Goal: Task Accomplishment & Management: Use online tool/utility

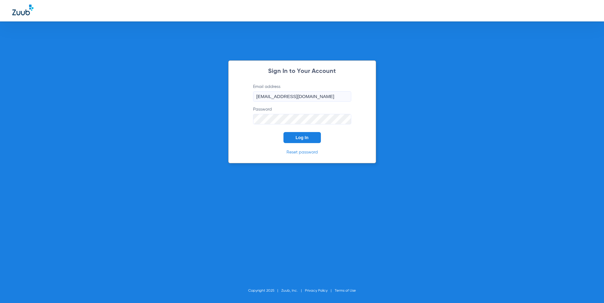
click at [215, 148] on div "Sign In to Your Account Email address [EMAIL_ADDRESS][DOMAIN_NAME] Password Log…" at bounding box center [302, 151] width 604 height 303
click at [310, 141] on button "Log In" at bounding box center [302, 137] width 37 height 11
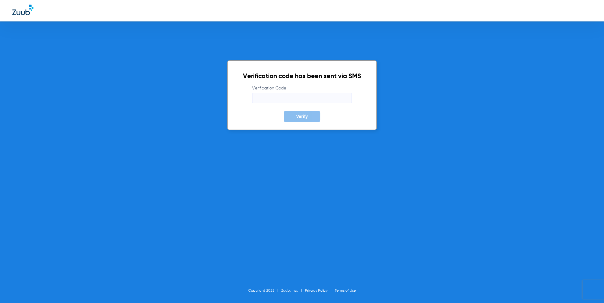
click at [292, 99] on input "Verification Code" at bounding box center [302, 98] width 100 height 10
paste input "160410"
type input "160410"
click at [296, 115] on span "Verify" at bounding box center [302, 116] width 12 height 5
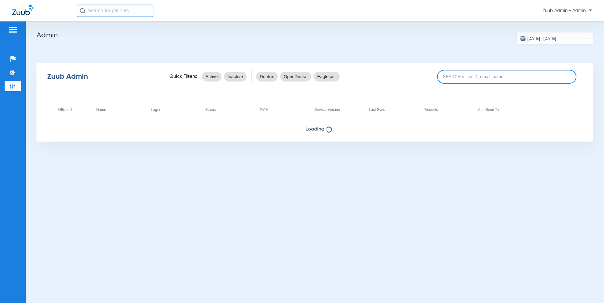
click at [467, 80] on input at bounding box center [506, 77] width 139 height 14
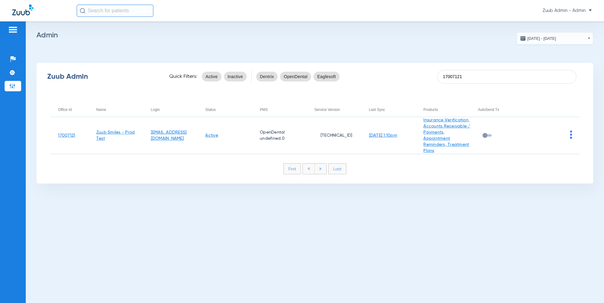
type input "17007121"
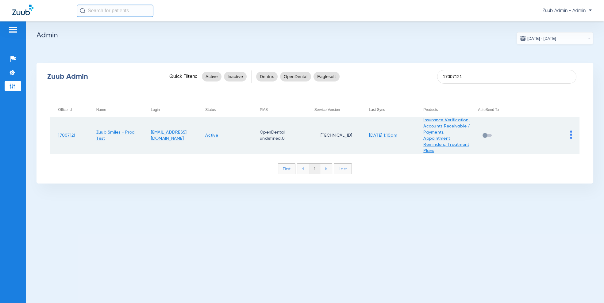
click at [571, 135] on img at bounding box center [571, 135] width 2 height 8
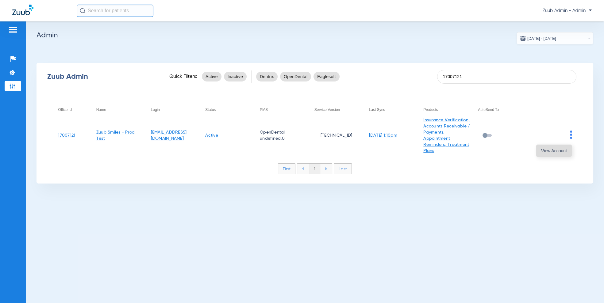
click at [568, 151] on button "View Account" at bounding box center [554, 151] width 36 height 12
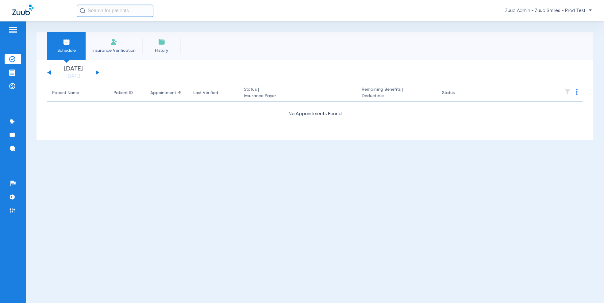
click at [107, 43] on li "Insurance Verification" at bounding box center [114, 46] width 57 height 28
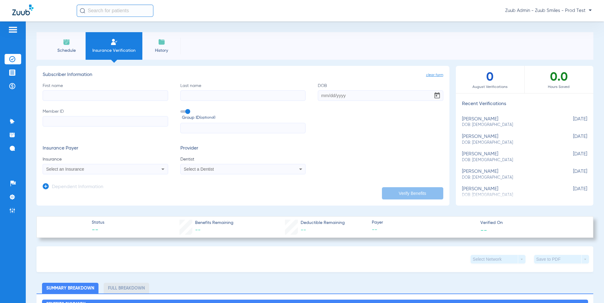
click at [484, 124] on span "DOB: [DEMOGRAPHIC_DATA]" at bounding box center [509, 125] width 95 height 6
type input "Justin"
type input "Freed"
type input "11/30/1989"
type input "806565859"
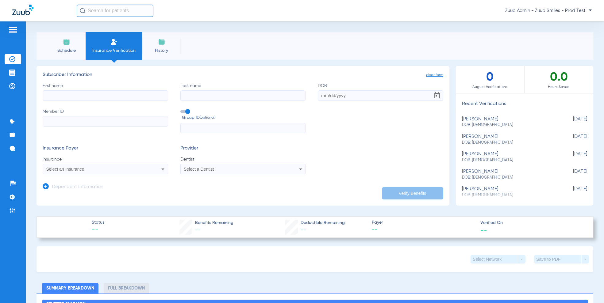
type input "TC60018"
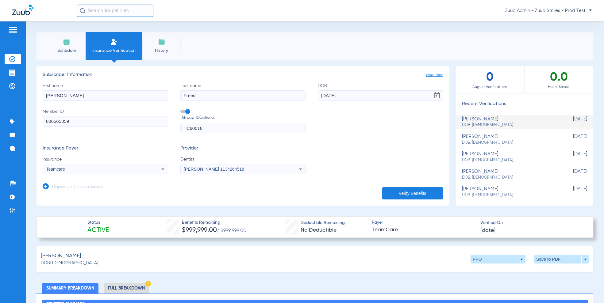
click at [73, 54] on li "Schedule" at bounding box center [66, 46] width 38 height 28
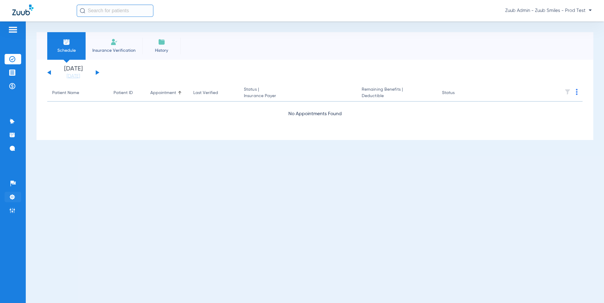
click at [11, 198] on img at bounding box center [12, 197] width 6 height 6
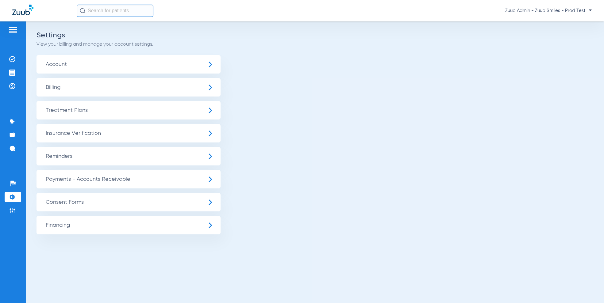
click at [90, 134] on span "Insurance Verification" at bounding box center [129, 133] width 184 height 18
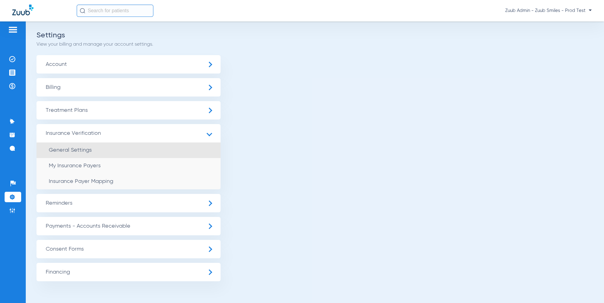
click at [81, 147] on li "General Settings" at bounding box center [129, 151] width 184 height 16
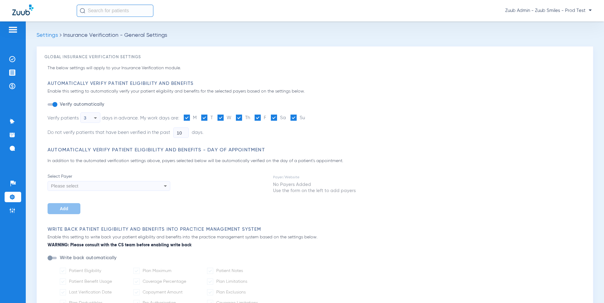
type input "11"
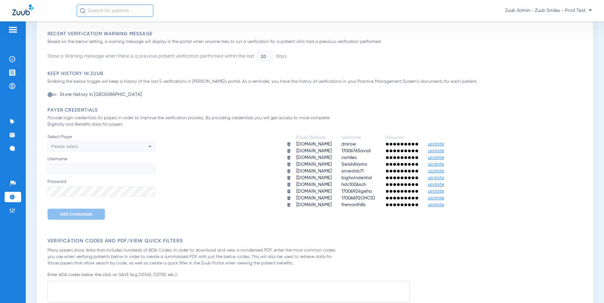
scroll to position [311, 0]
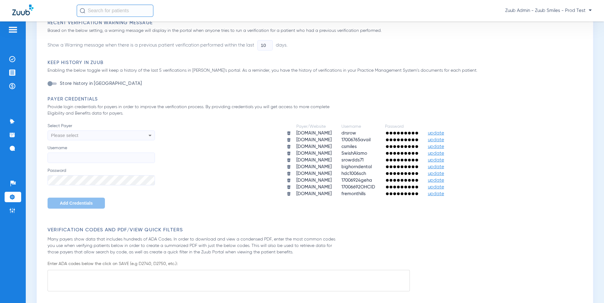
click at [79, 136] on div "Please select" at bounding box center [91, 135] width 80 height 10
type input "beam"
click at [78, 160] on span "app.beambenefits.com" at bounding box center [69, 158] width 34 height 5
click at [108, 160] on input "Username" at bounding box center [101, 158] width 107 height 10
paste input "tmdental2470@gmail.com"
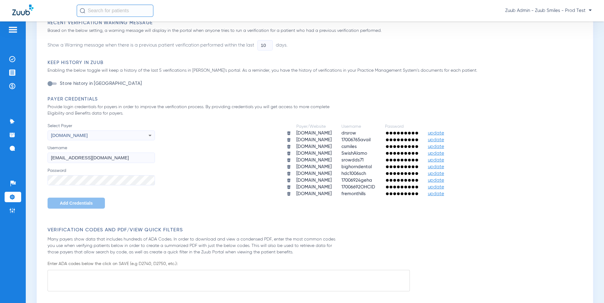
type input "tmdental2470@gmail.com"
click at [82, 200] on button "Add Credentials" at bounding box center [76, 203] width 57 height 11
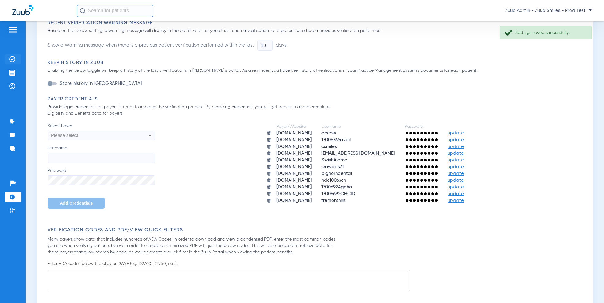
click at [16, 60] on li "Insurance Verification" at bounding box center [13, 59] width 17 height 10
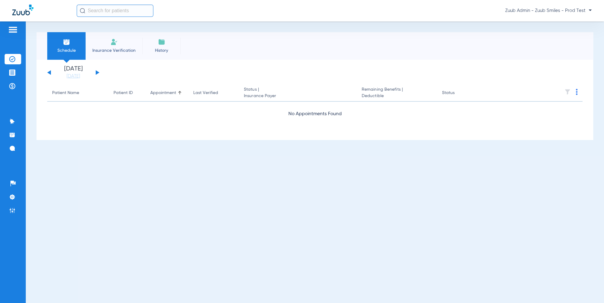
click at [116, 48] on span "Insurance Verification" at bounding box center [114, 51] width 48 height 6
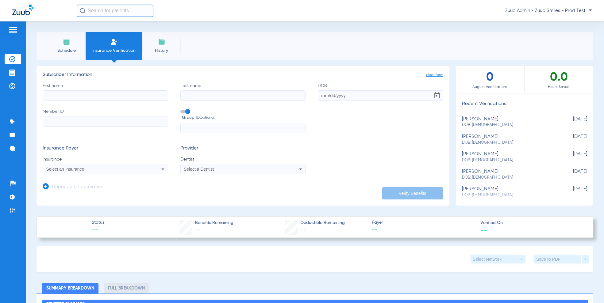
click at [120, 97] on input "First name" at bounding box center [106, 96] width 126 height 10
paste input "[PERSON_NAME]"
type input "[PERSON_NAME]"
click at [195, 98] on input "Last name" at bounding box center [243, 96] width 126 height 10
paste input "[PERSON_NAME] Blank"
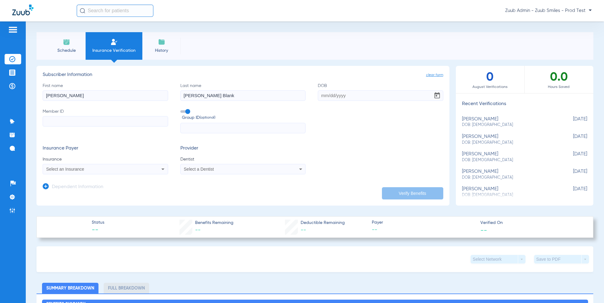
type input "[PERSON_NAME] Blank"
click at [93, 121] on input "Member ID" at bounding box center [106, 121] width 126 height 10
paste input "7290885682"
type input "7290885682"
click at [191, 130] on input "text" at bounding box center [243, 128] width 126 height 10
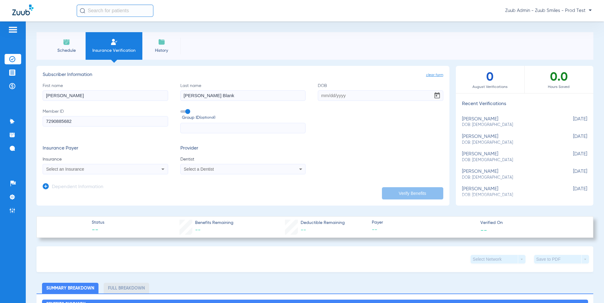
paste input "CO036811"
type input "CO036811"
click at [329, 96] on input "DOB" at bounding box center [381, 96] width 126 height 10
type input "[DATE]"
click at [109, 169] on div "Select an Insurance" at bounding box center [93, 169] width 95 height 4
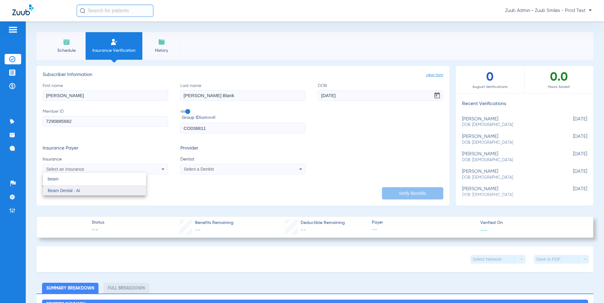
type input "beam"
click at [89, 189] on mat-option "Beam Dental - Ai" at bounding box center [94, 191] width 103 height 10
click at [219, 174] on mat-select "Select a Dentist" at bounding box center [243, 169] width 126 height 10
click at [219, 172] on div "Select a Dentist" at bounding box center [243, 169] width 125 height 7
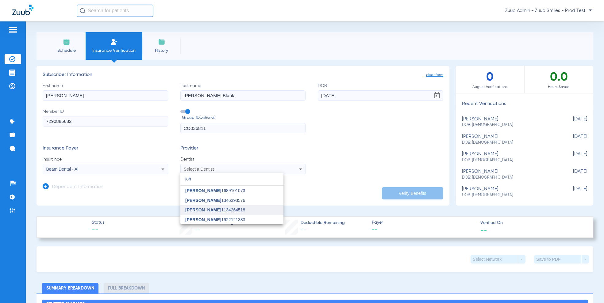
type input "joh"
click at [209, 211] on span "[PERSON_NAME]" at bounding box center [203, 210] width 36 height 5
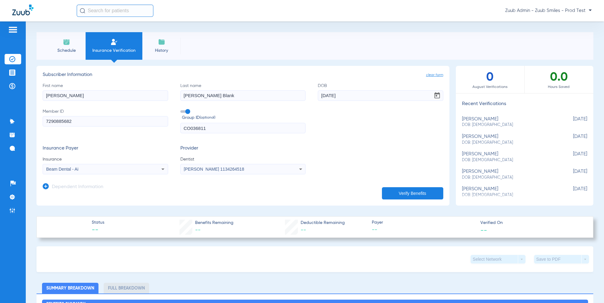
click at [436, 93] on span "Open calendar" at bounding box center [437, 95] width 15 height 15
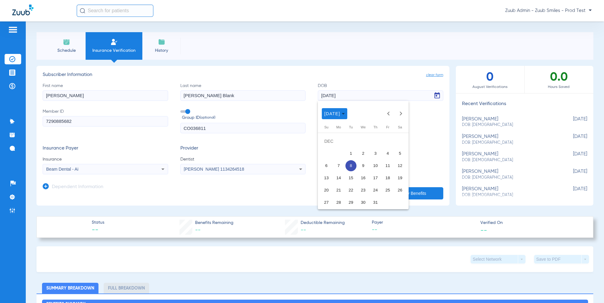
click at [363, 164] on span "9" at bounding box center [363, 165] width 11 height 11
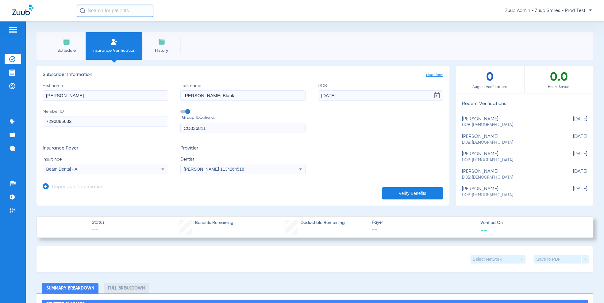
click at [392, 195] on button "Verify Benefits" at bounding box center [412, 193] width 61 height 12
type input "[DATE]"
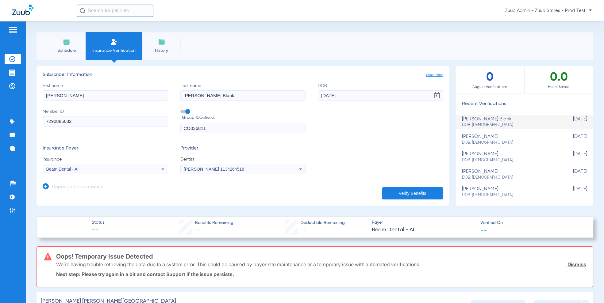
click at [77, 59] on li "Schedule" at bounding box center [66, 46] width 38 height 28
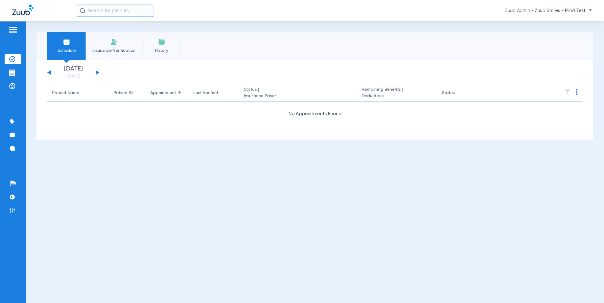
click at [114, 44] on img at bounding box center [113, 41] width 7 height 7
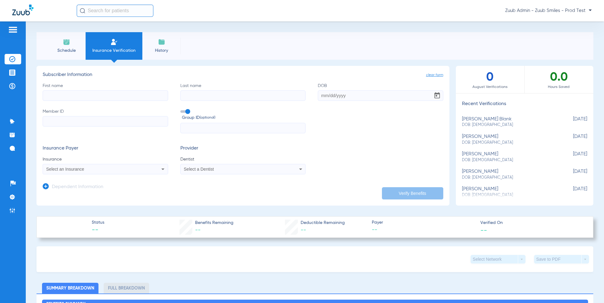
click at [114, 92] on input "First name" at bounding box center [106, 96] width 126 height 10
paste input "Deepak"
type input "Deepak"
click at [185, 95] on input "Last name" at bounding box center [243, 96] width 126 height 10
paste input "Verma"
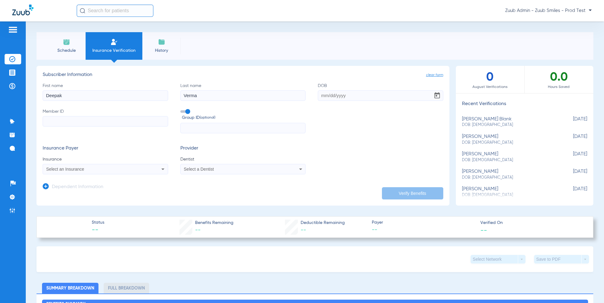
type input "Verma"
click at [87, 118] on input "Member ID" at bounding box center [106, 121] width 126 height 10
paste input "603663087"
type input "603663087"
click at [213, 125] on input "text" at bounding box center [243, 128] width 126 height 10
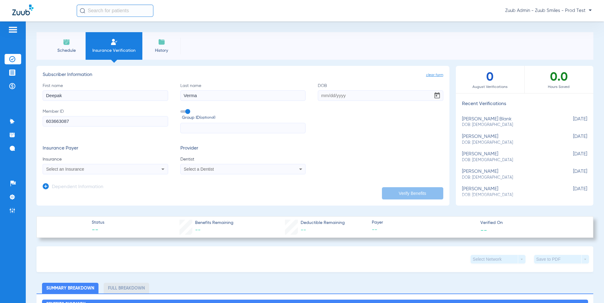
paste input "1000010"
type input "1000010"
click at [326, 95] on input "DOB" at bounding box center [381, 96] width 126 height 10
type input "[DATE]"
click at [112, 172] on div "Select an Insurance" at bounding box center [93, 169] width 95 height 4
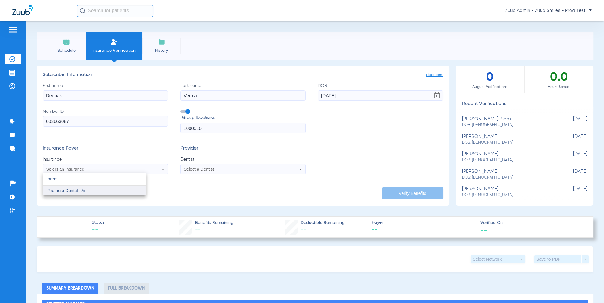
type input "prem"
click at [87, 192] on mat-option "Premera Dental - Ai" at bounding box center [94, 191] width 103 height 10
click at [218, 167] on div "Select a Dentist" at bounding box center [243, 169] width 125 height 7
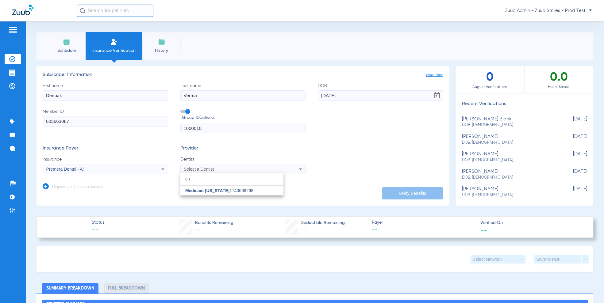
type input "c"
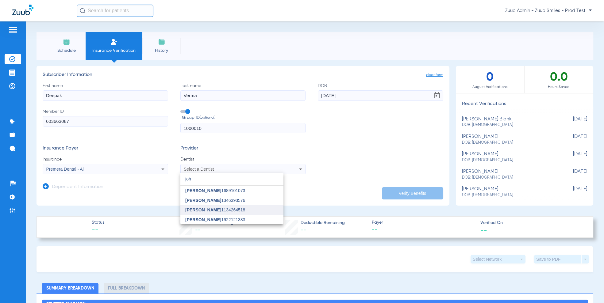
type input "joh"
click at [216, 208] on span "[PERSON_NAME] 1134264518" at bounding box center [215, 210] width 60 height 4
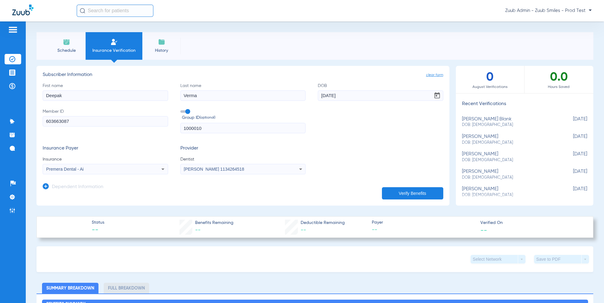
click at [441, 96] on span "Open calendar" at bounding box center [437, 95] width 15 height 15
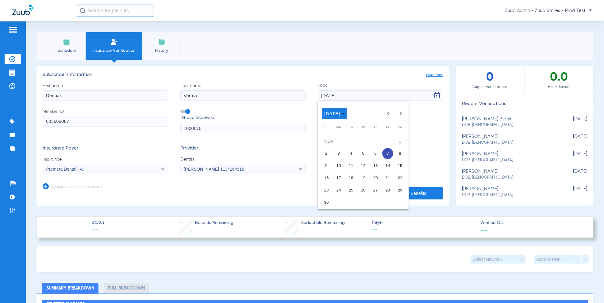
click at [399, 151] on span "8" at bounding box center [400, 153] width 11 height 11
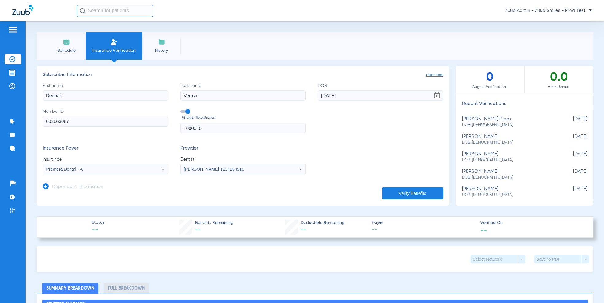
click at [404, 198] on button "Verify Benefits" at bounding box center [412, 193] width 61 height 12
type input "[DATE]"
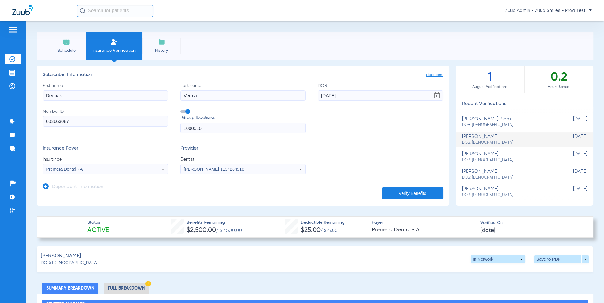
click at [485, 120] on div "[PERSON_NAME] blank DOB: [DEMOGRAPHIC_DATA]" at bounding box center [509, 122] width 95 height 11
type input "[PERSON_NAME]"
type input "[PERSON_NAME] Blank"
type input "[DATE]"
type input "7290885682"
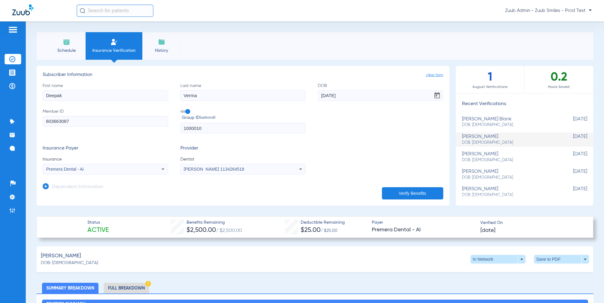
type input "CO036811"
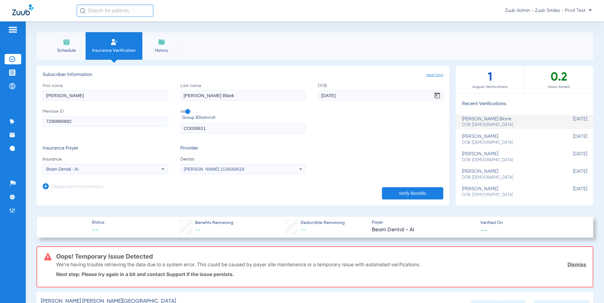
click at [490, 140] on span "DOB: [DEMOGRAPHIC_DATA]" at bounding box center [509, 143] width 95 height 6
type input "Deepak"
type input "Verma"
type input "[DATE]"
type input "603663087"
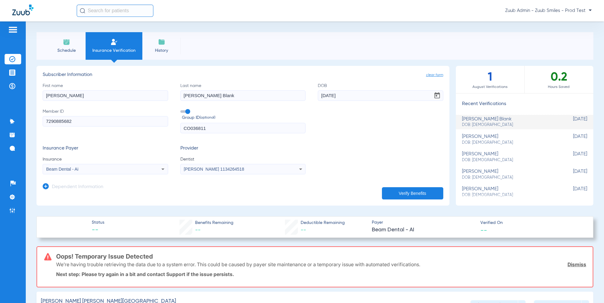
type input "1000010"
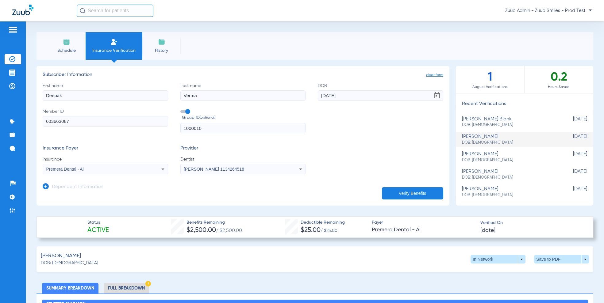
click at [489, 124] on span "DOB: [DEMOGRAPHIC_DATA]" at bounding box center [509, 125] width 95 height 6
type input "[PERSON_NAME]"
type input "[PERSON_NAME] Blank"
type input "[DATE]"
type input "7290885682"
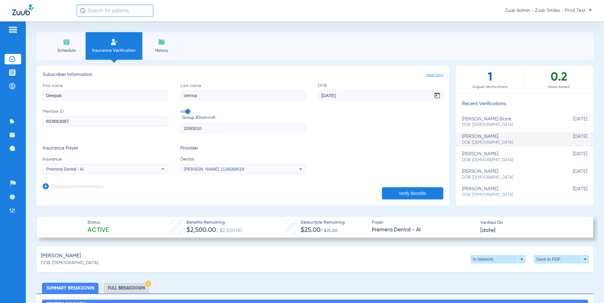
type input "CO036811"
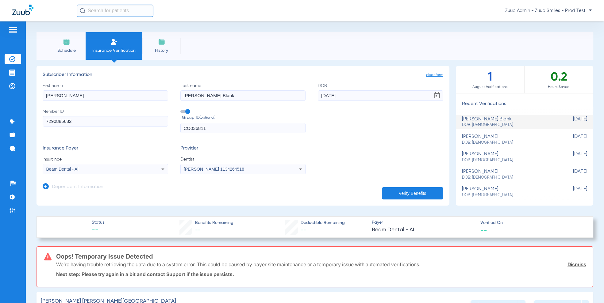
click at [486, 137] on div "[PERSON_NAME] DOB: [DEMOGRAPHIC_DATA]" at bounding box center [509, 139] width 95 height 11
type input "Deepak"
type input "Verma"
type input "[DATE]"
type input "603663087"
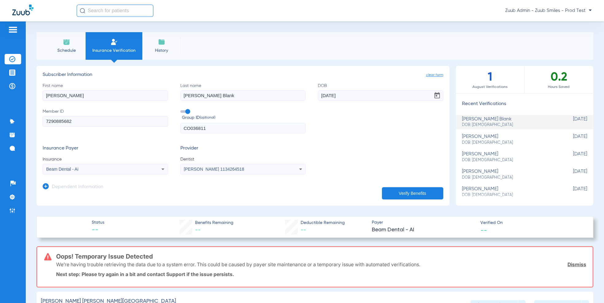
type input "1000010"
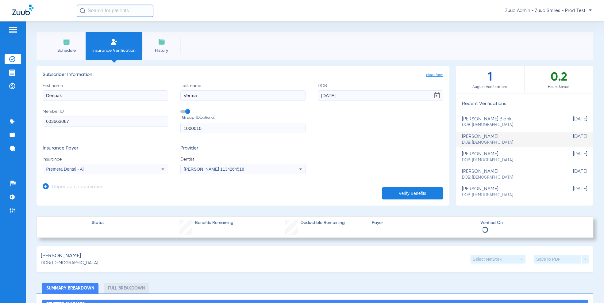
click at [497, 125] on span "DOB: [DEMOGRAPHIC_DATA]" at bounding box center [509, 125] width 95 height 6
type input "[PERSON_NAME]"
type input "[PERSON_NAME] Blank"
type input "[DATE]"
type input "7290885682"
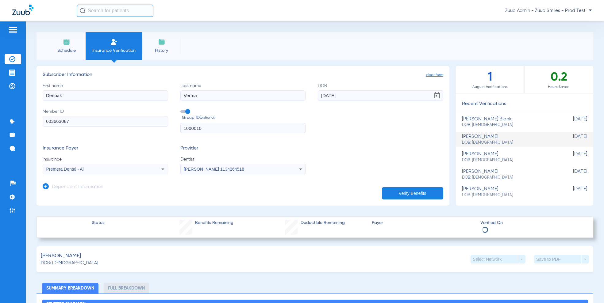
type input "CO036811"
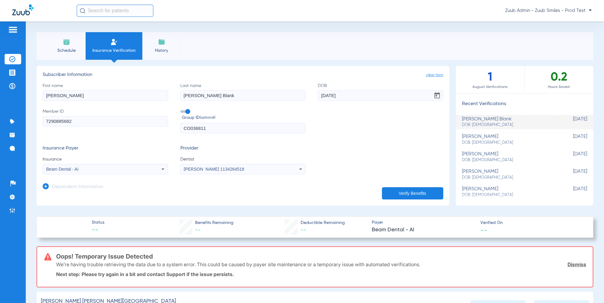
click at [89, 171] on div "Beam Dental - Ai" at bounding box center [93, 169] width 95 height 4
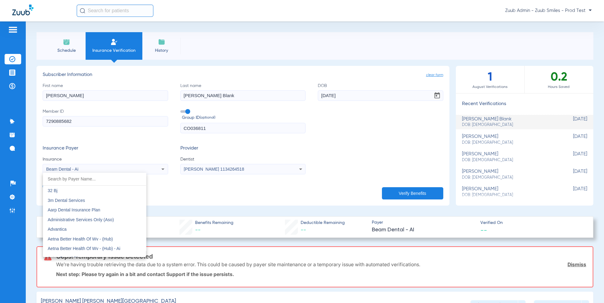
scroll to position [305, 0]
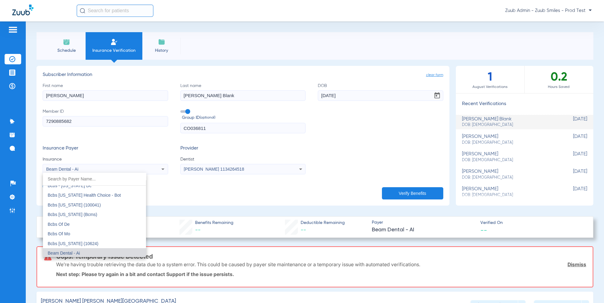
click at [459, 42] on div at bounding box center [302, 151] width 604 height 303
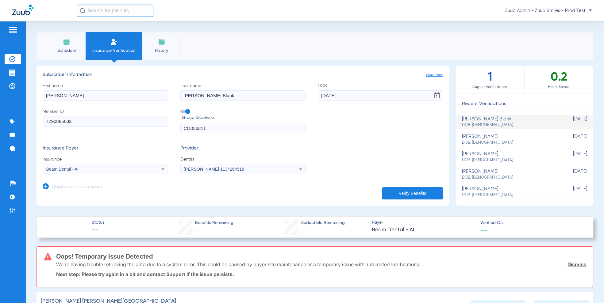
click at [481, 139] on div "[PERSON_NAME] DOB: [DEMOGRAPHIC_DATA]" at bounding box center [509, 139] width 95 height 11
type input "Deepak"
type input "Verma"
type input "[DATE]"
type input "603663087"
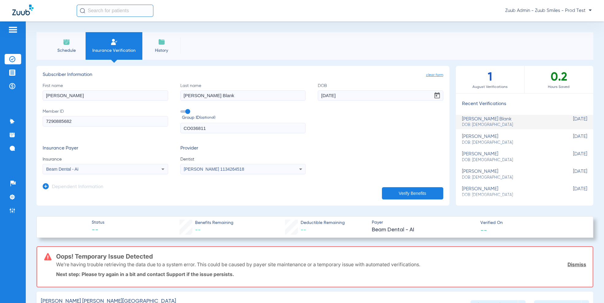
type input "1000010"
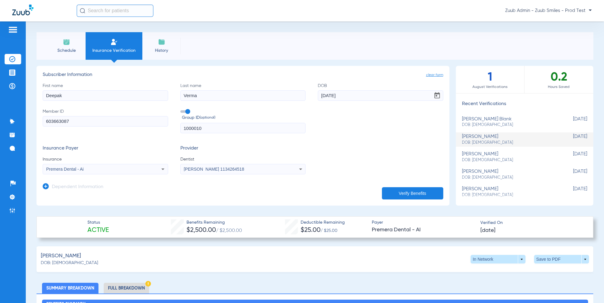
click at [488, 123] on span "DOB: [DEMOGRAPHIC_DATA]" at bounding box center [509, 125] width 95 height 6
type input "[PERSON_NAME]"
type input "[PERSON_NAME] Blank"
type input "[DATE]"
type input "7290885682"
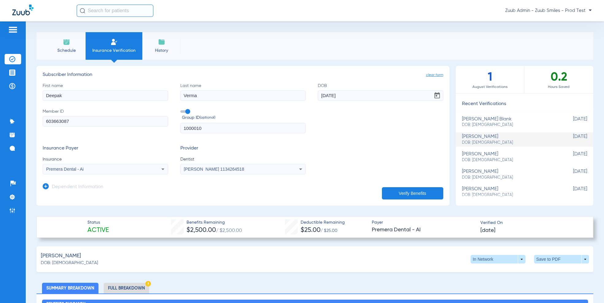
type input "CO036811"
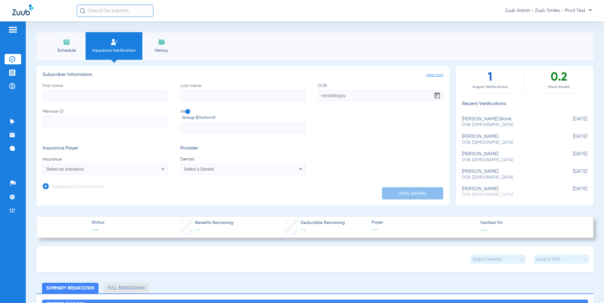
click at [485, 124] on span "DOB: [DEMOGRAPHIC_DATA]" at bounding box center [509, 125] width 95 height 6
type input "[PERSON_NAME]"
type input "[PERSON_NAME] Blank"
type input "[DATE]"
type input "7290885682"
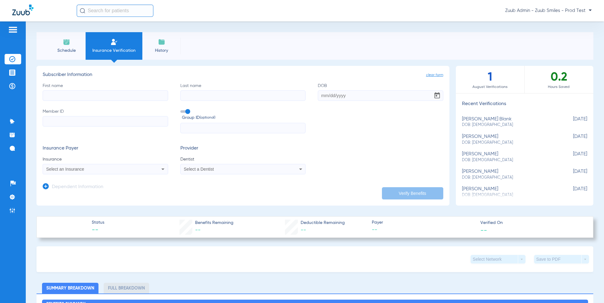
type input "CO036811"
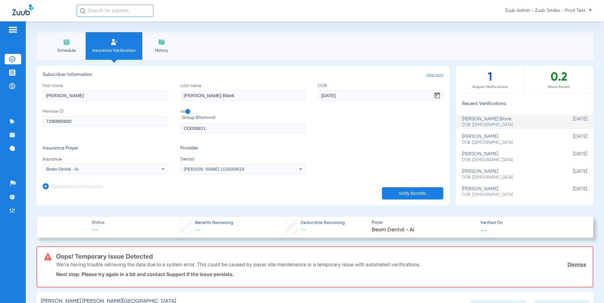
click at [400, 197] on button "Verify Benefits" at bounding box center [412, 193] width 61 height 12
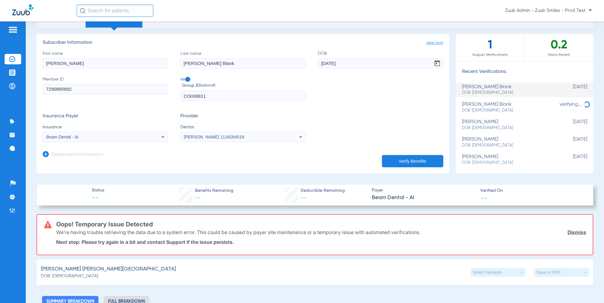
click at [474, 124] on div "[PERSON_NAME] DOB: [DEMOGRAPHIC_DATA]" at bounding box center [509, 124] width 95 height 11
type input "Deepak"
type input "Verma"
type input "[DATE]"
type input "603663087"
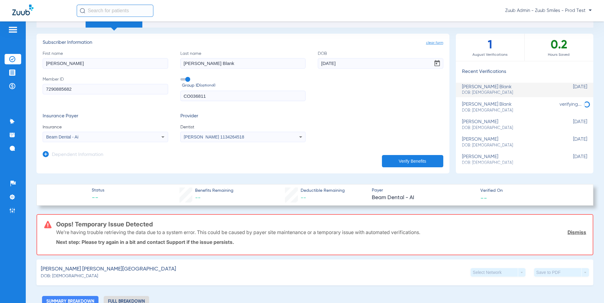
type input "1000010"
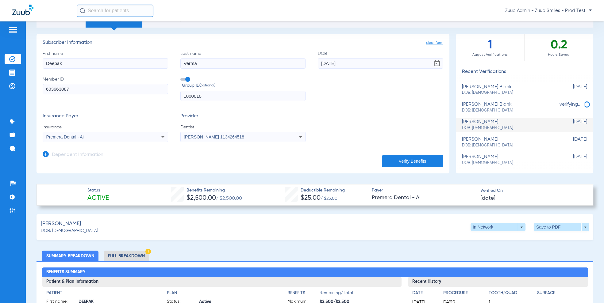
click at [439, 61] on span "Open calendar" at bounding box center [437, 63] width 15 height 15
click at [400, 121] on span "8" at bounding box center [400, 121] width 11 height 11
type input "[DATE]"
click at [431, 161] on button "Verify Benefits" at bounding box center [412, 161] width 61 height 12
